Goal: Information Seeking & Learning: Learn about a topic

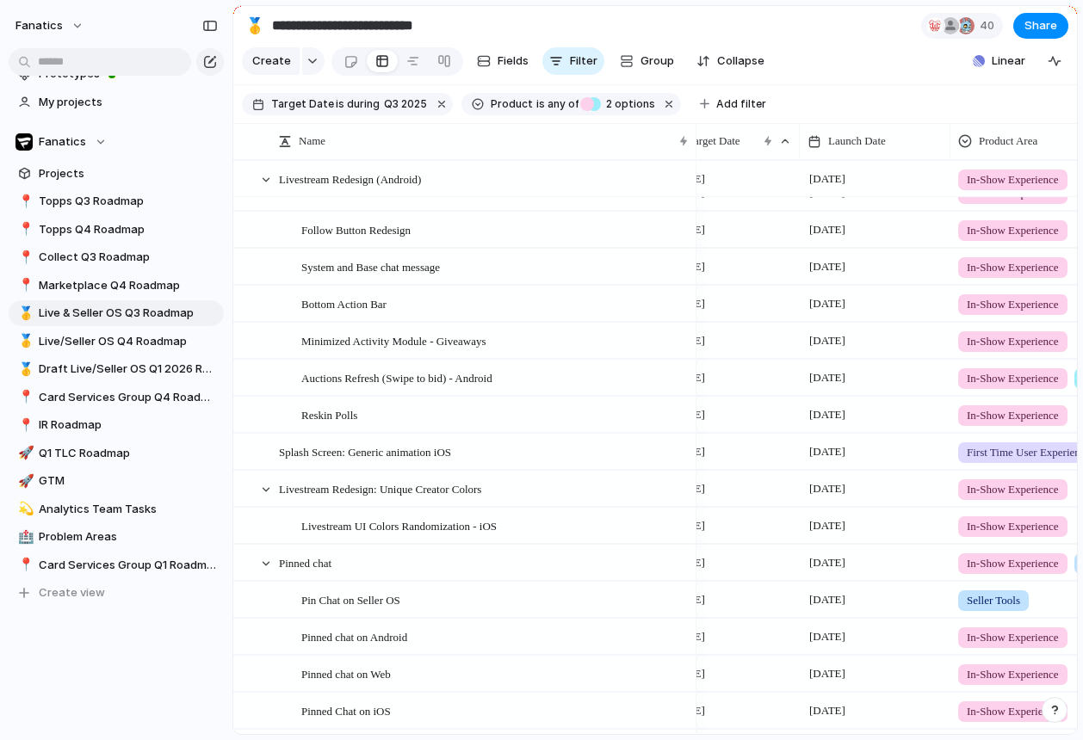
scroll to position [1470, 0]
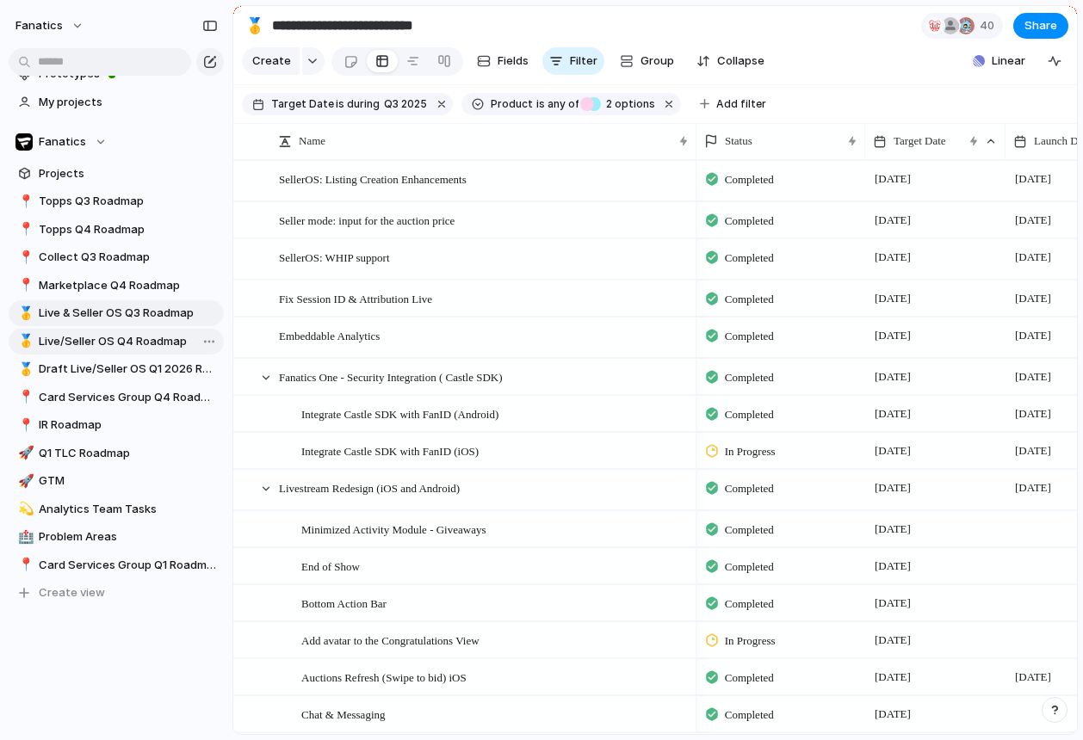
click at [103, 339] on span "Live/Seller OS Q4 Roadmap" at bounding box center [128, 341] width 179 height 17
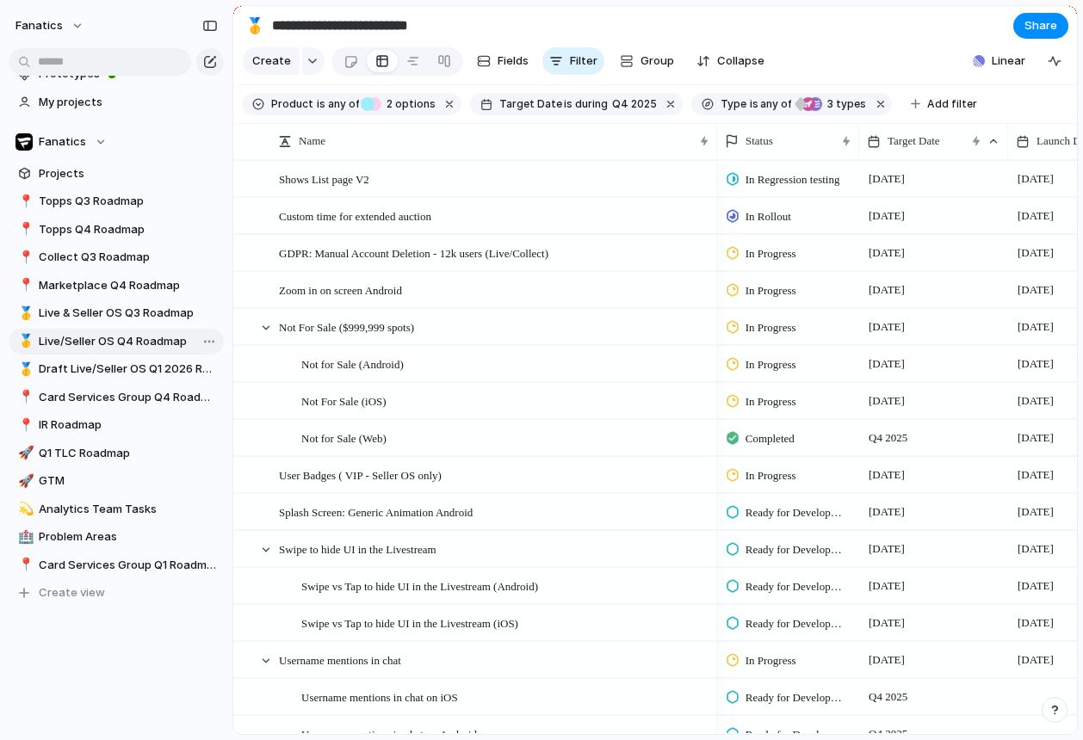
type input "**********"
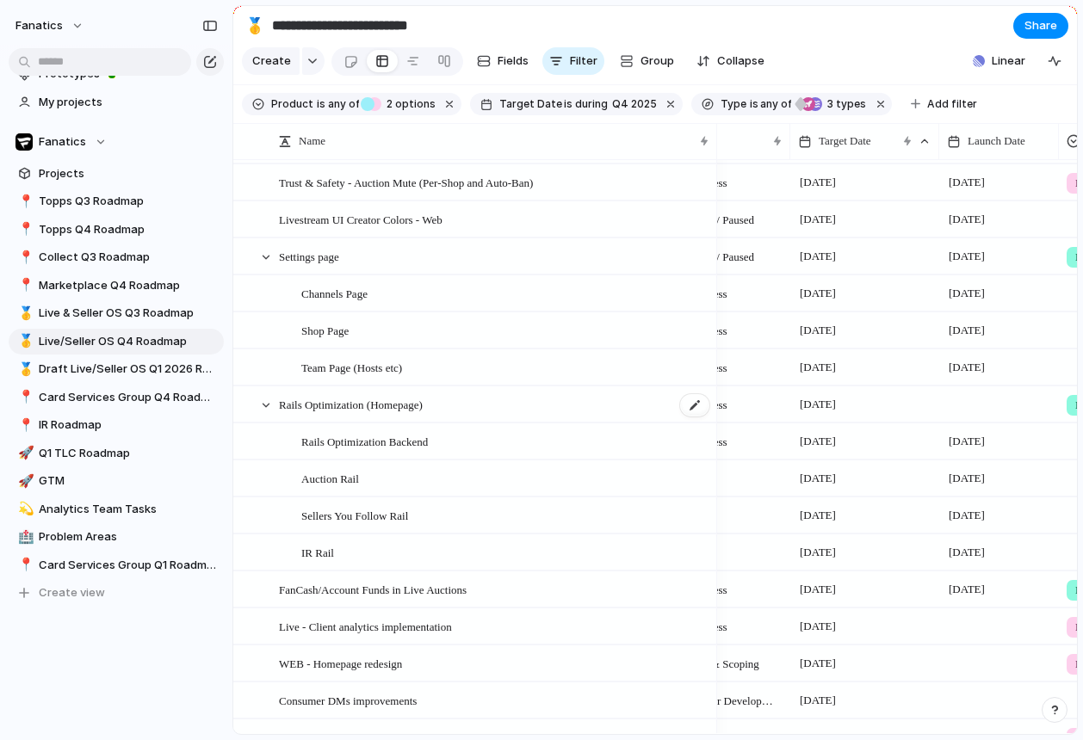
scroll to position [822, 0]
